Goal: Task Accomplishment & Management: Complete application form

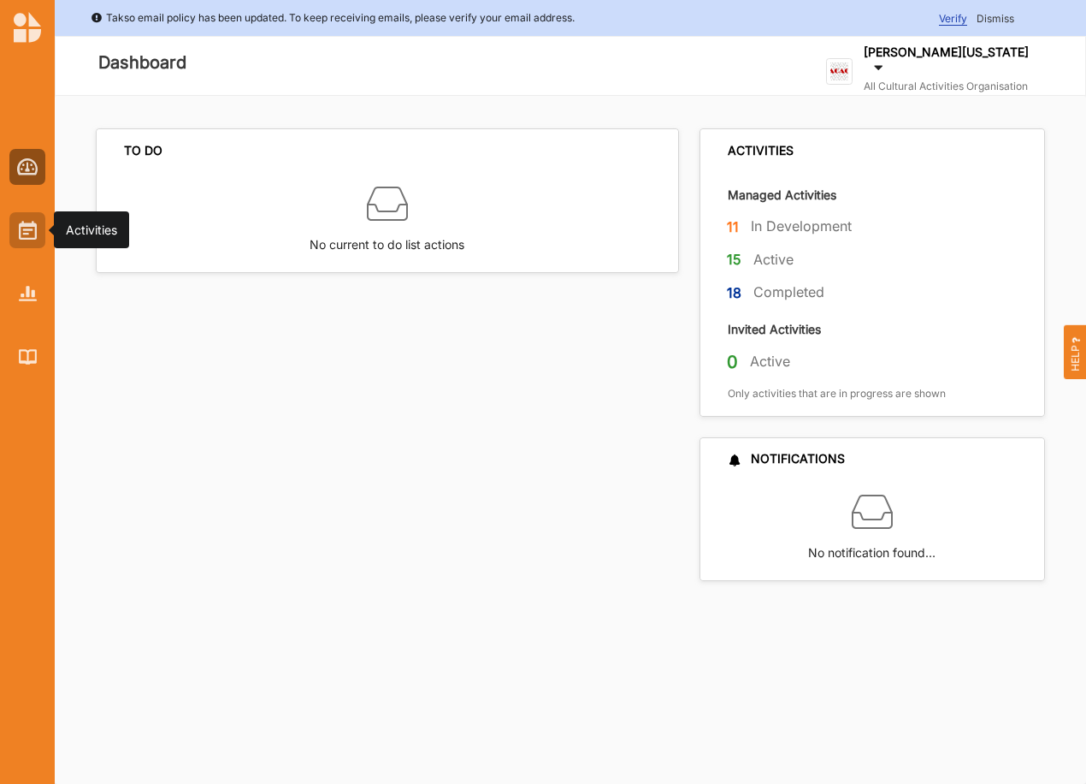
click at [21, 230] on img at bounding box center [28, 230] width 18 height 19
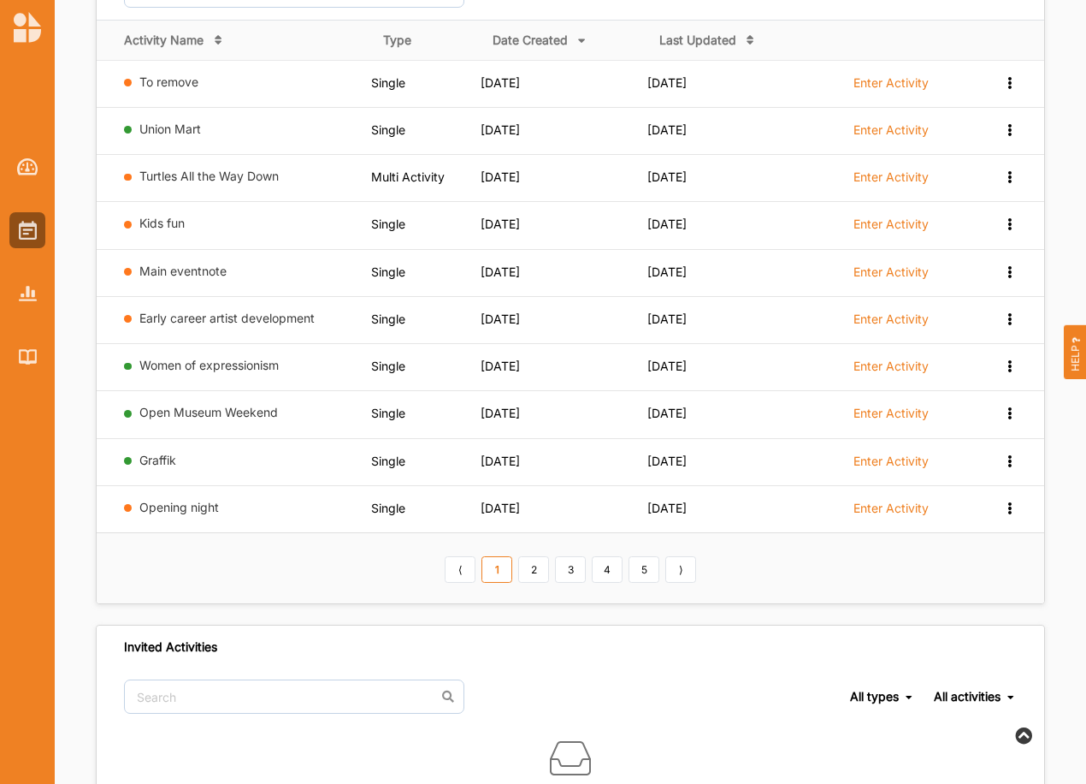
scroll to position [257, 0]
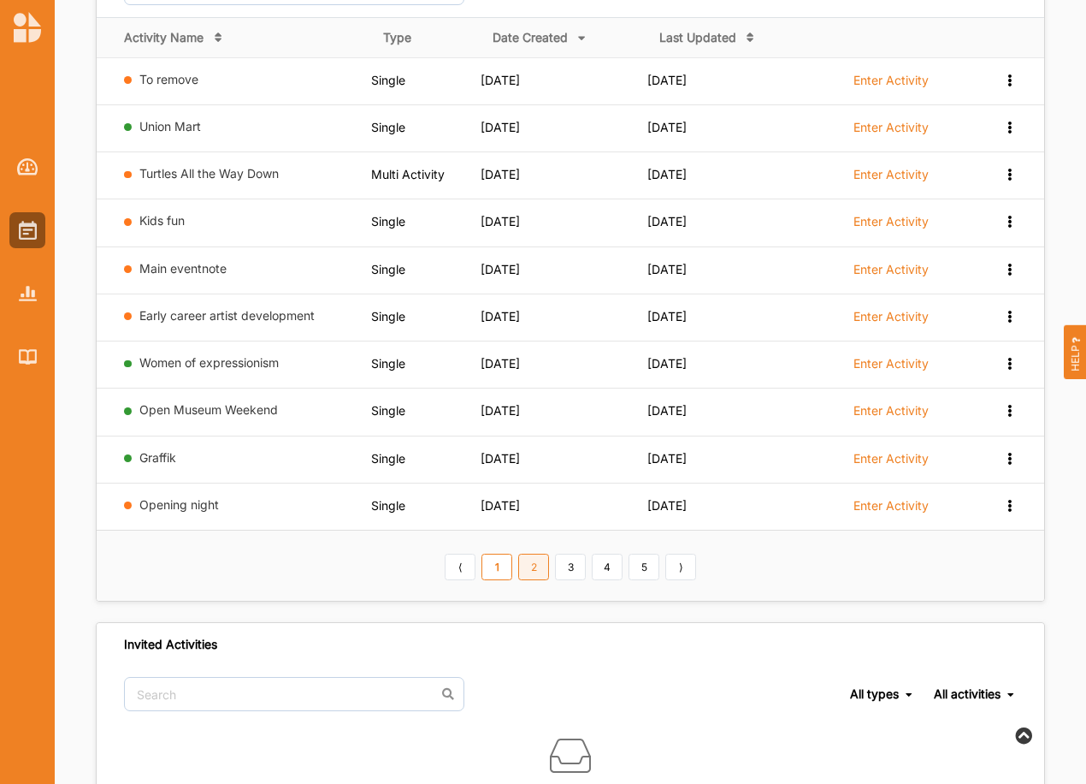
click at [540, 565] on link "2" at bounding box center [533, 566] width 31 height 27
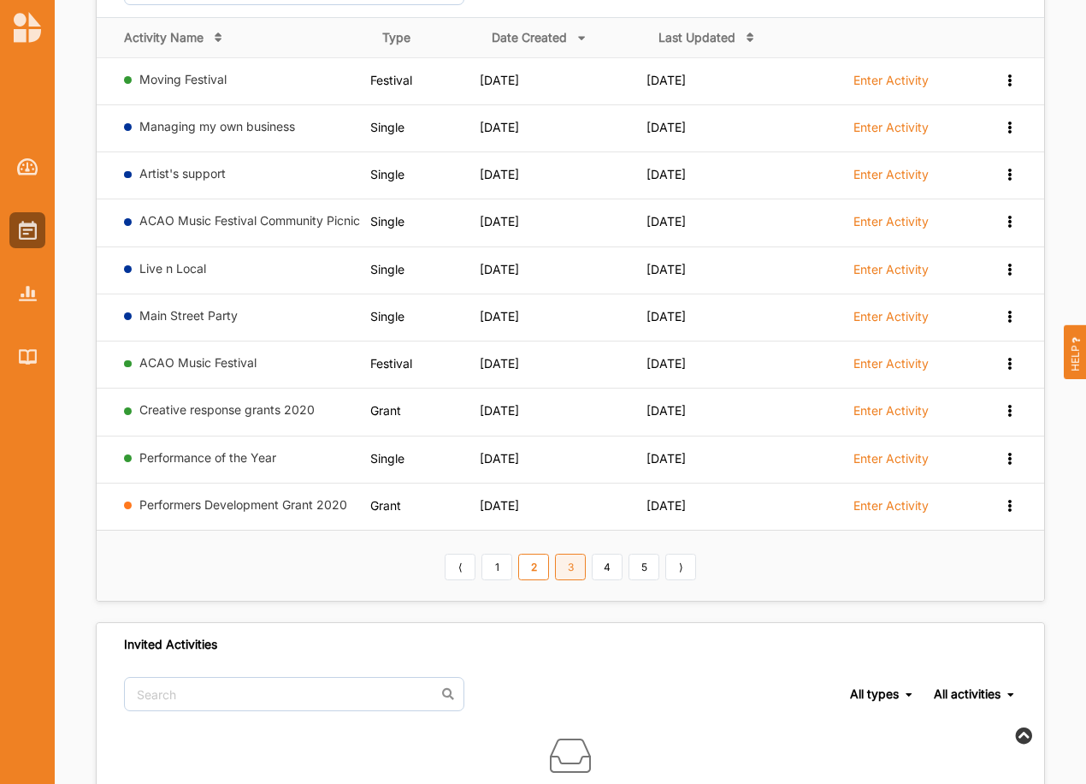
click at [569, 565] on link "3" at bounding box center [570, 566] width 31 height 27
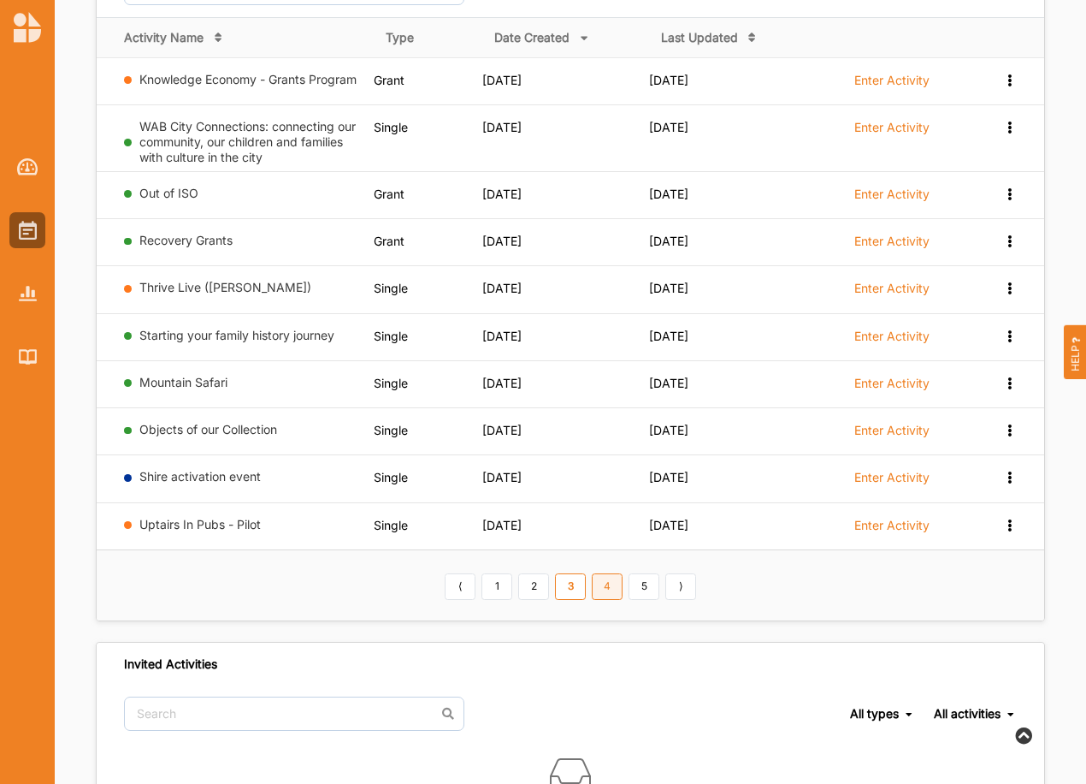
click at [606, 586] on link "4" at bounding box center [607, 586] width 31 height 27
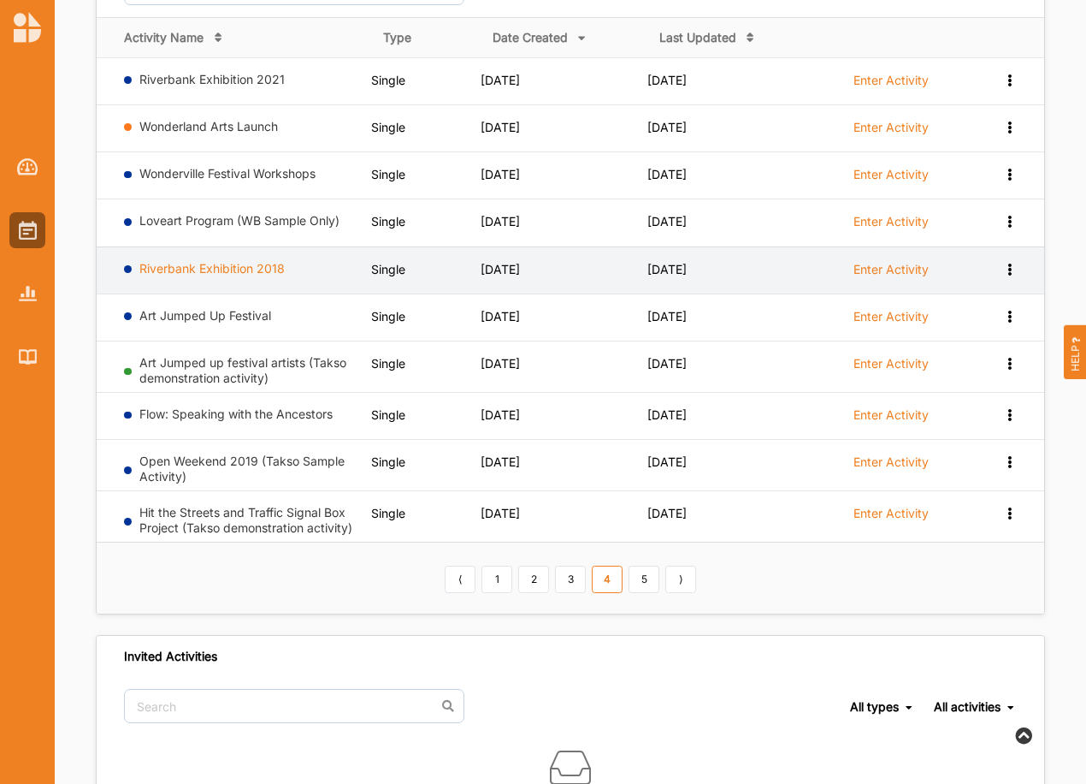
click at [230, 266] on link "Riverbank Exhibition 2018" at bounding box center [211, 268] width 145 height 15
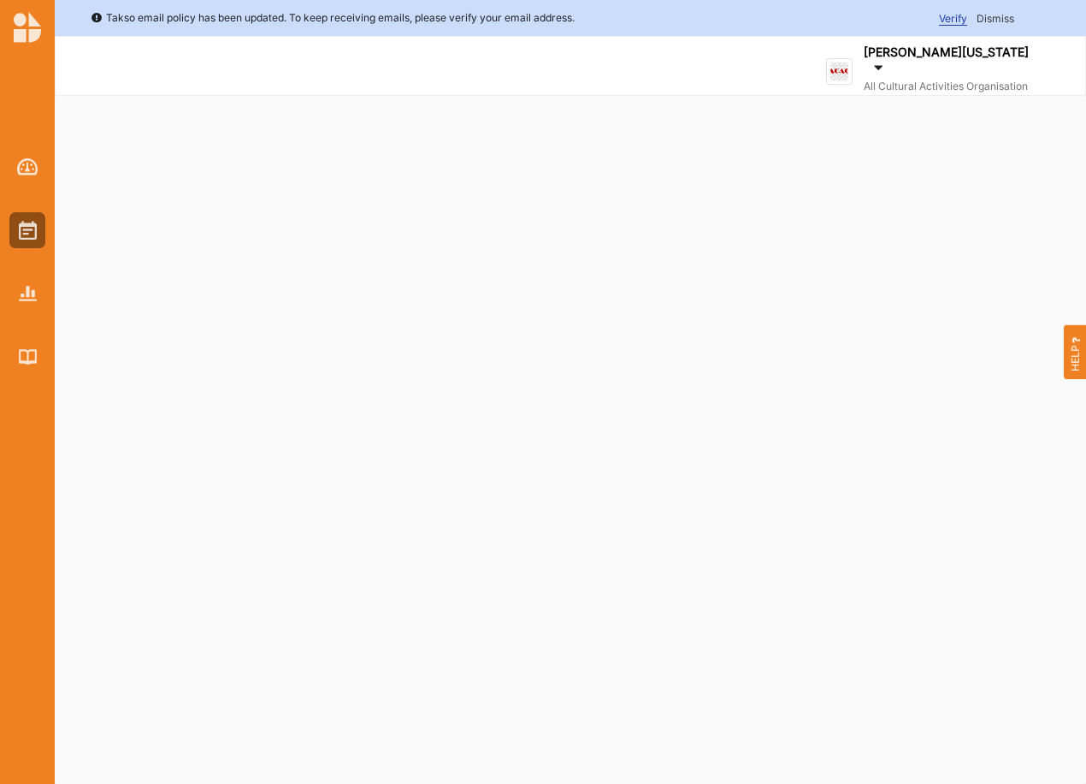
select select "2"
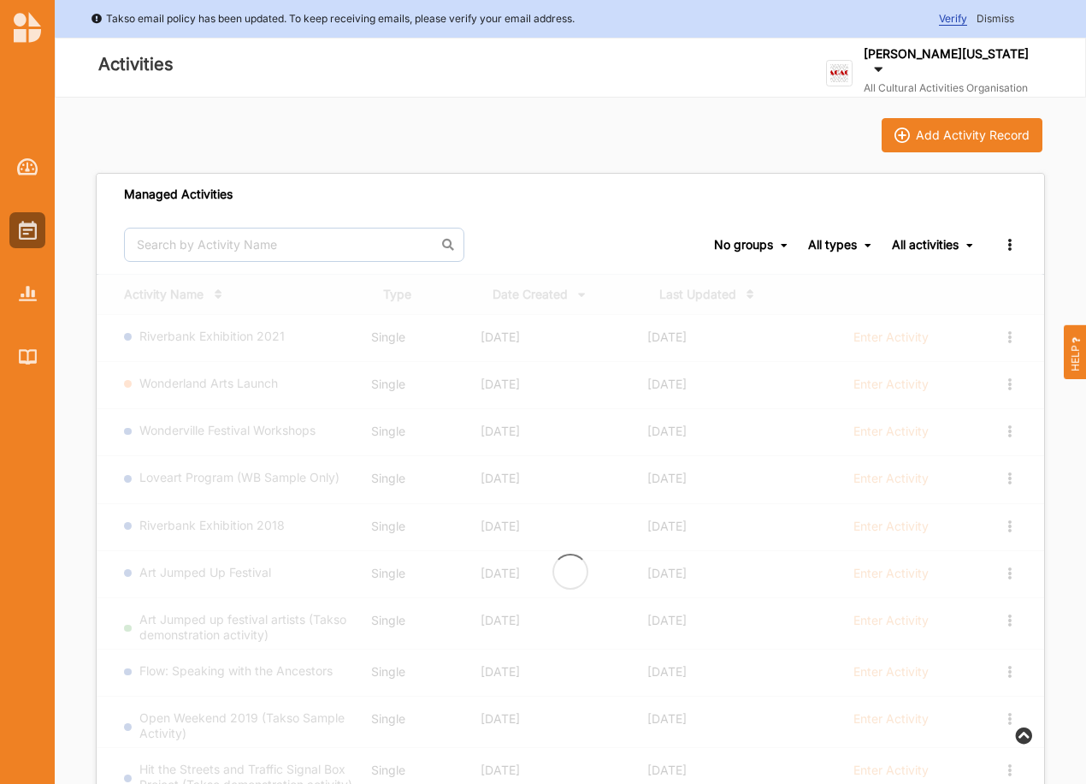
scroll to position [257, 0]
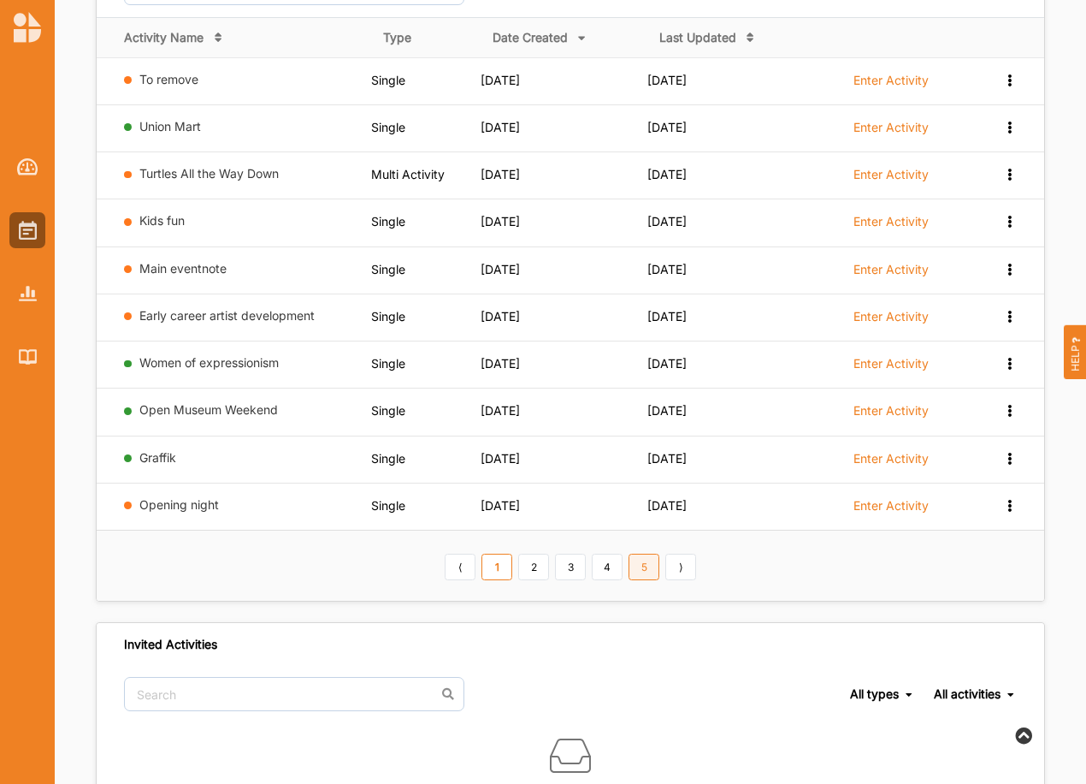
click at [650, 568] on link "5" at bounding box center [644, 566] width 31 height 27
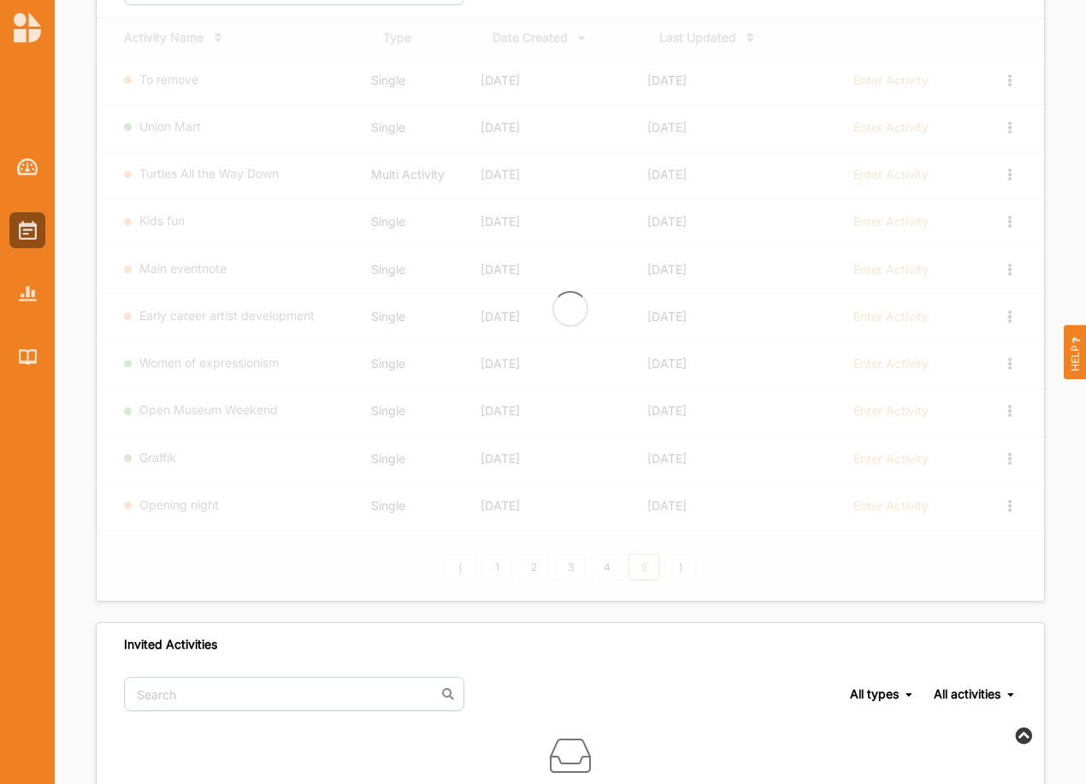
scroll to position [71, 0]
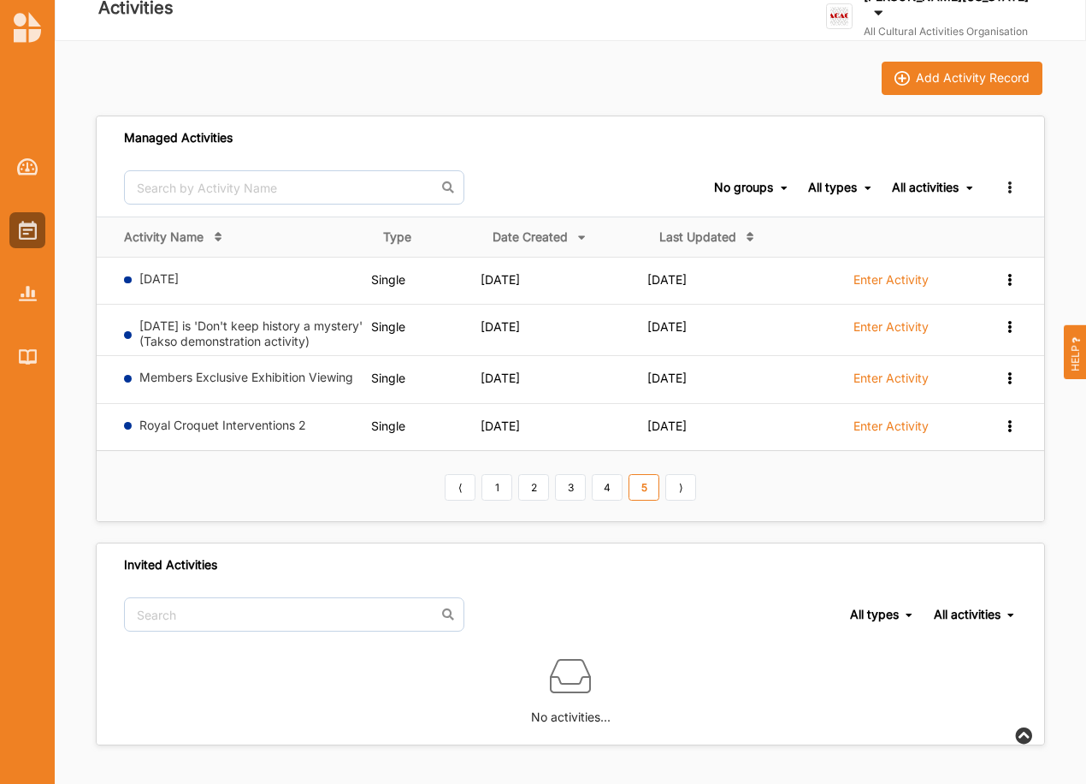
click at [824, 180] on div "All types" at bounding box center [832, 187] width 49 height 15
click at [949, 180] on div "All activities" at bounding box center [925, 187] width 67 height 15
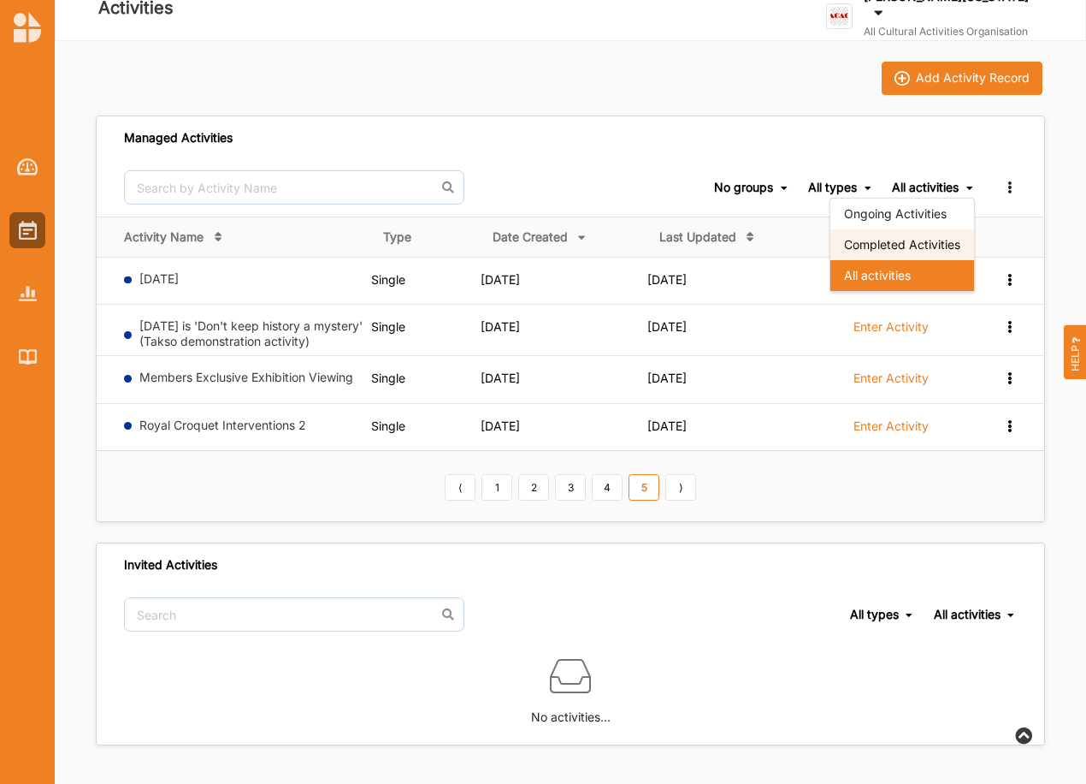
click at [876, 229] on div "Completed Activities" at bounding box center [903, 244] width 144 height 31
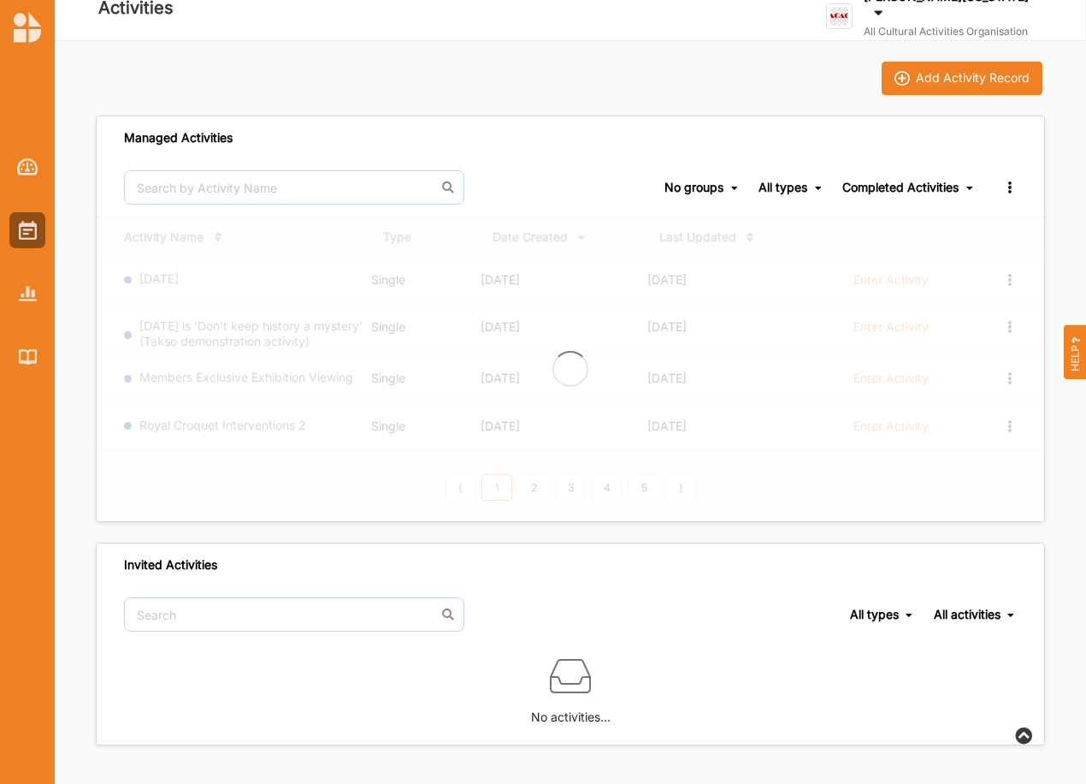
scroll to position [72, 0]
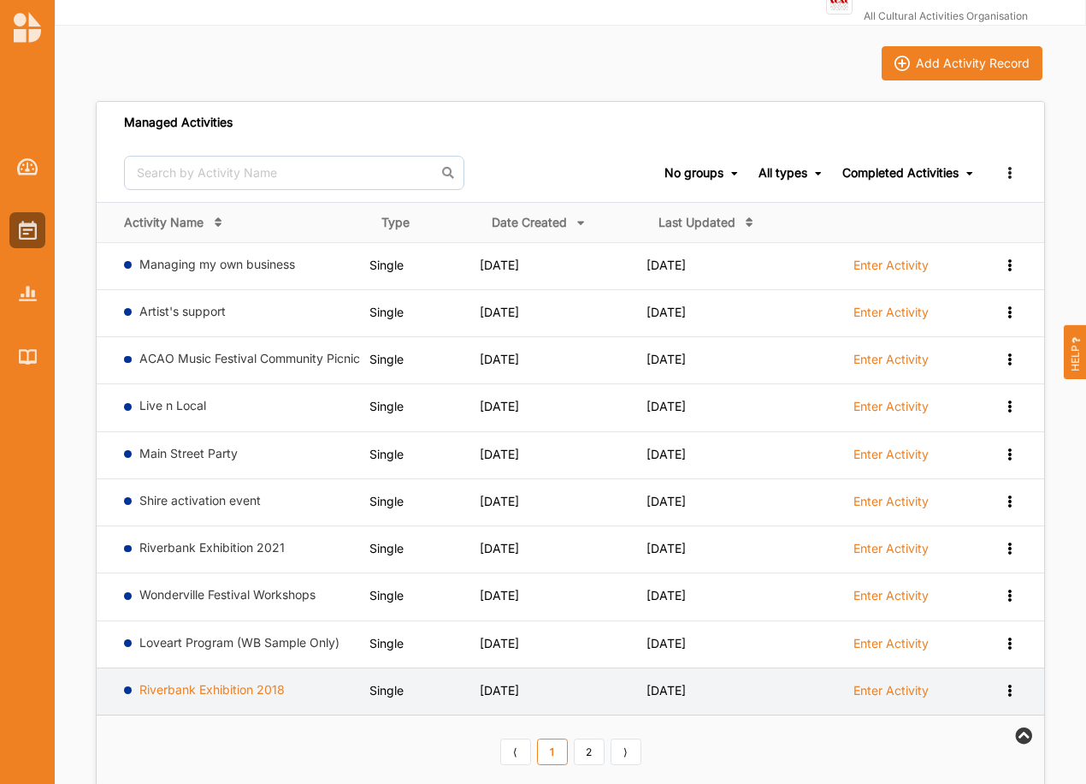
click at [221, 692] on link "Riverbank Exhibition 2018" at bounding box center [211, 689] width 145 height 15
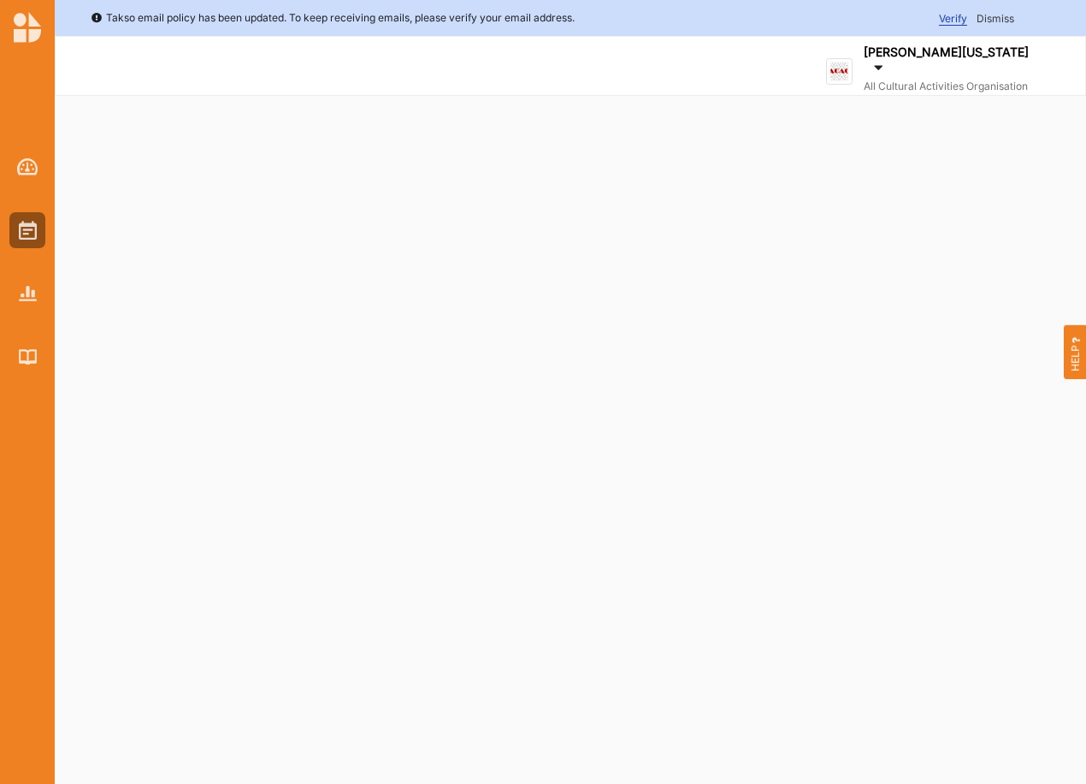
select select "2"
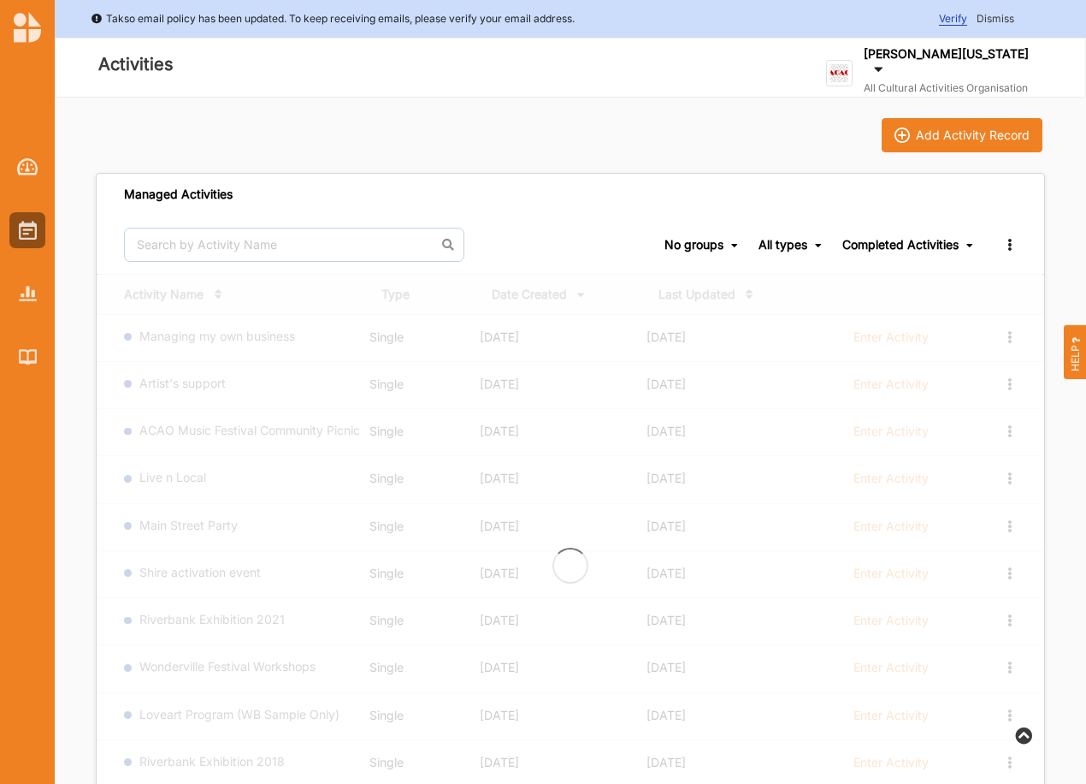
scroll to position [72, 0]
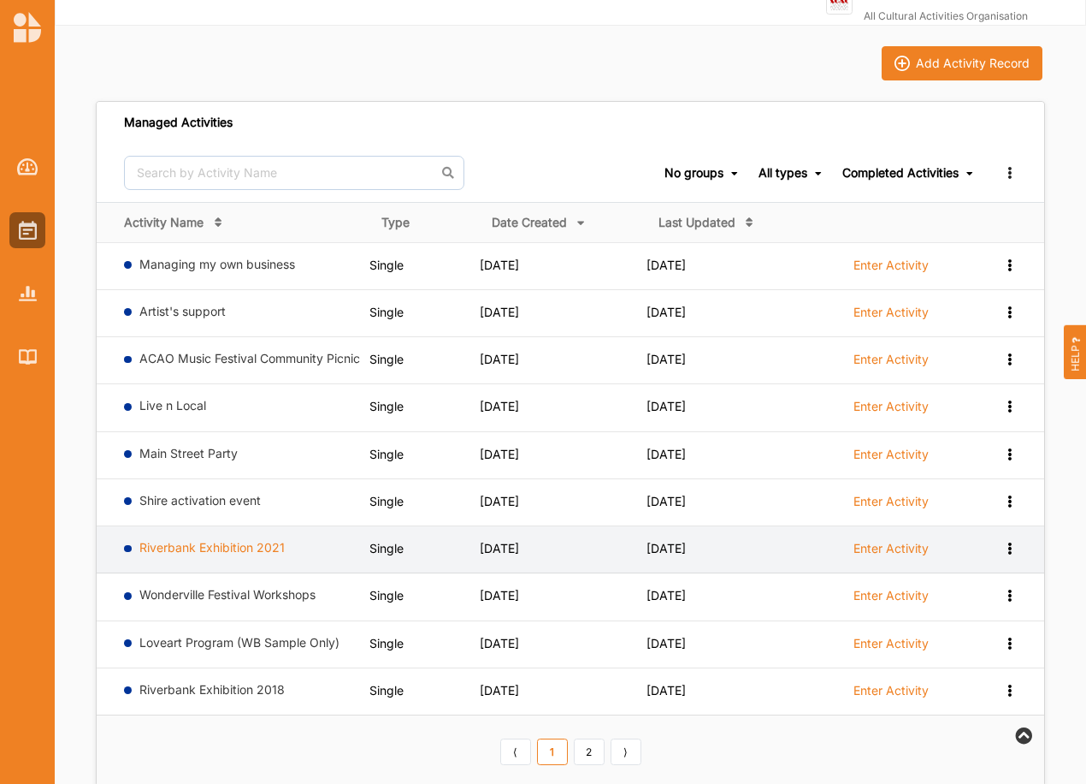
click at [236, 542] on link "Riverbank Exhibition 2021" at bounding box center [211, 547] width 145 height 15
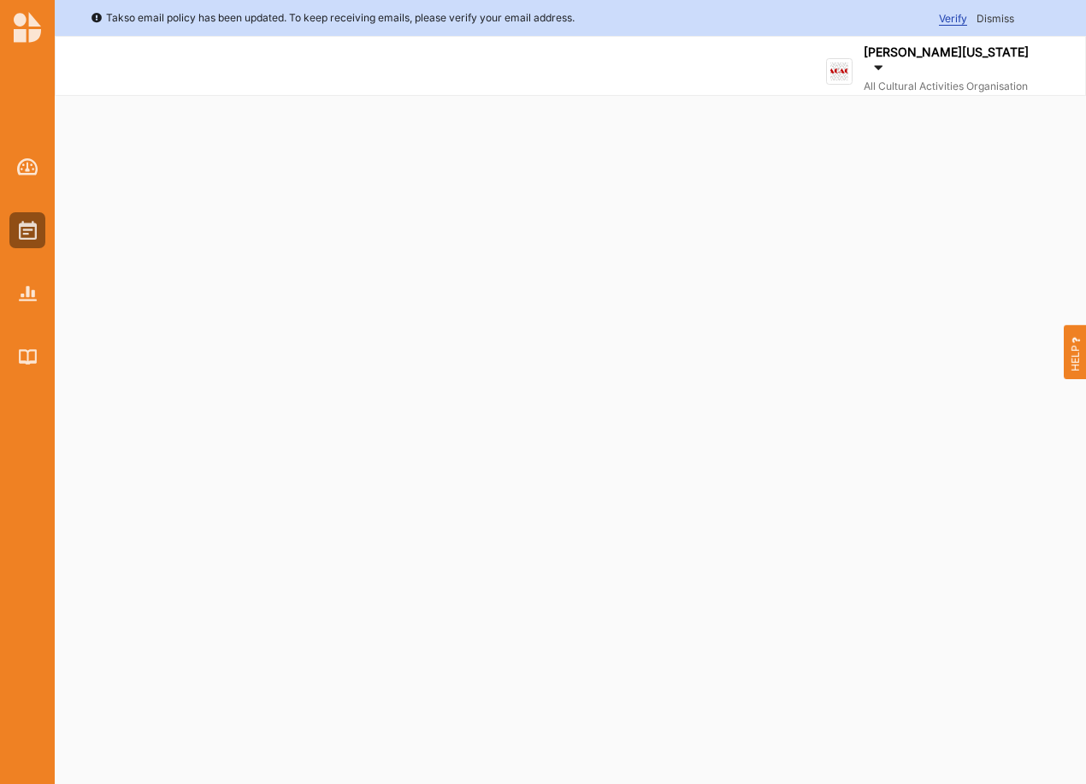
select select "2"
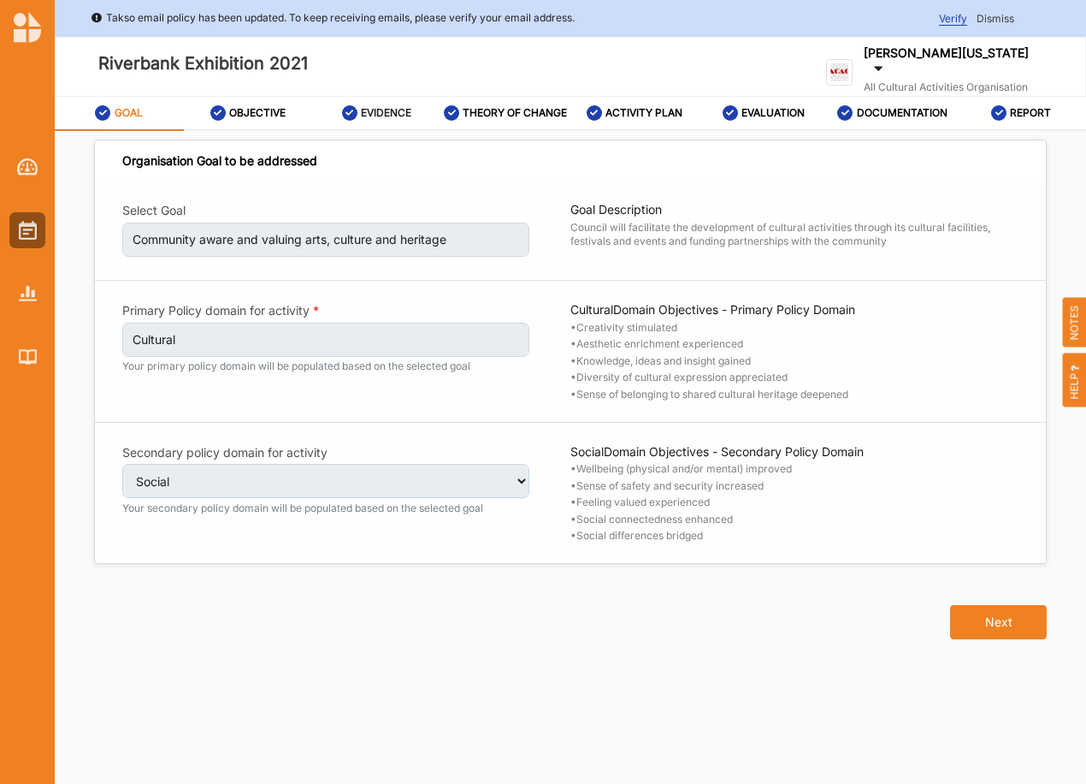
click at [364, 116] on label "EVIDENCE" at bounding box center [386, 113] width 50 height 14
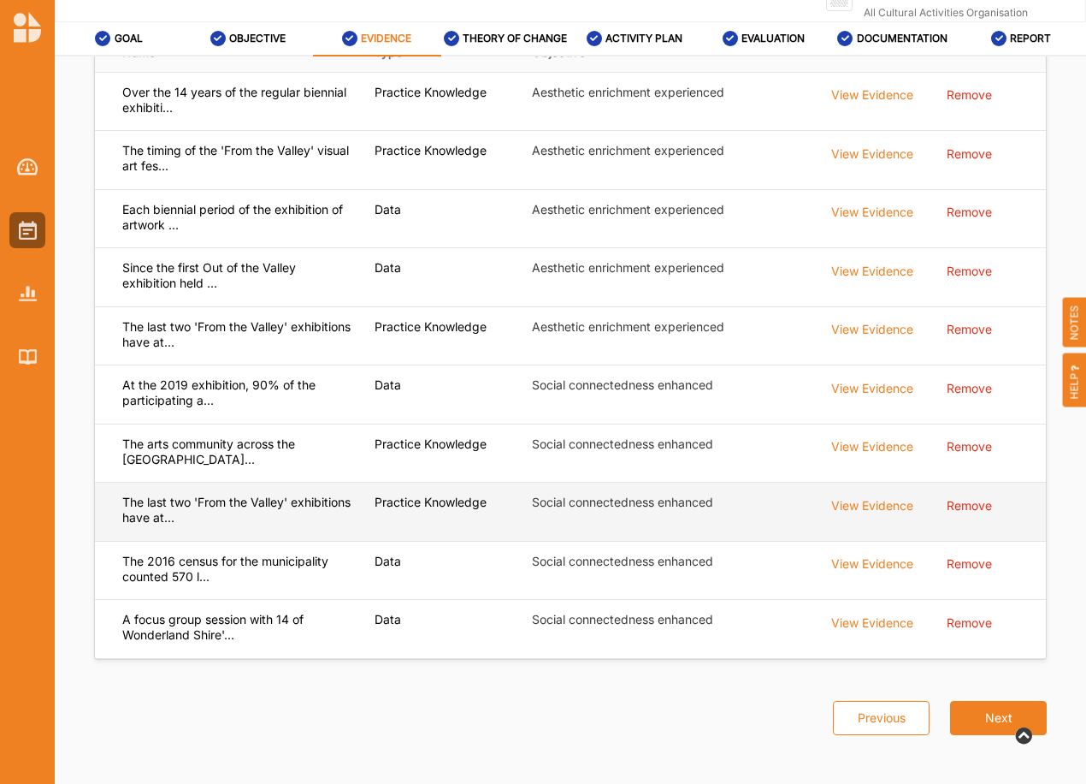
scroll to position [83, 0]
